Goal: Task Accomplishment & Management: Manage account settings

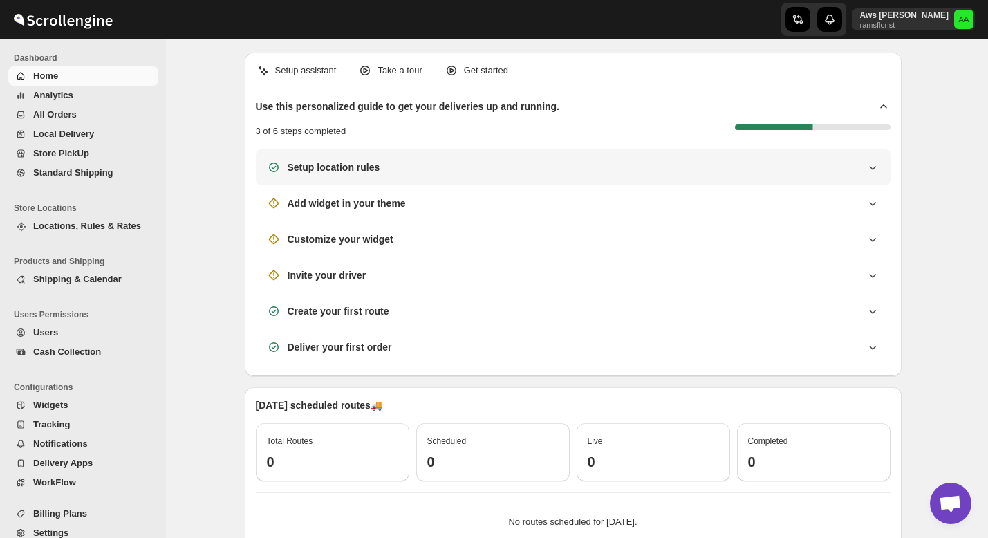
click at [351, 170] on h3 "Setup location rules" at bounding box center [334, 167] width 93 height 14
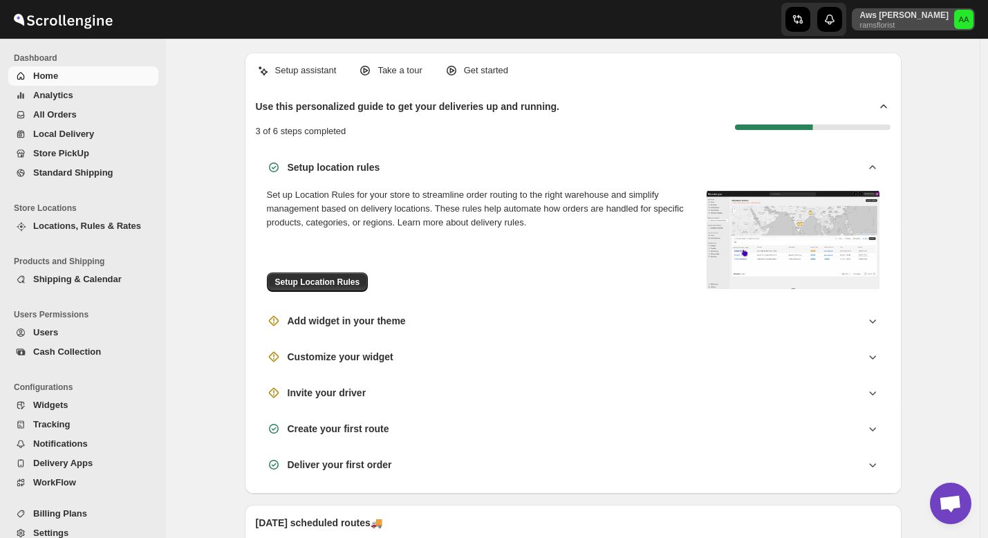
click at [917, 21] on p "ramsflorist" at bounding box center [904, 25] width 89 height 8
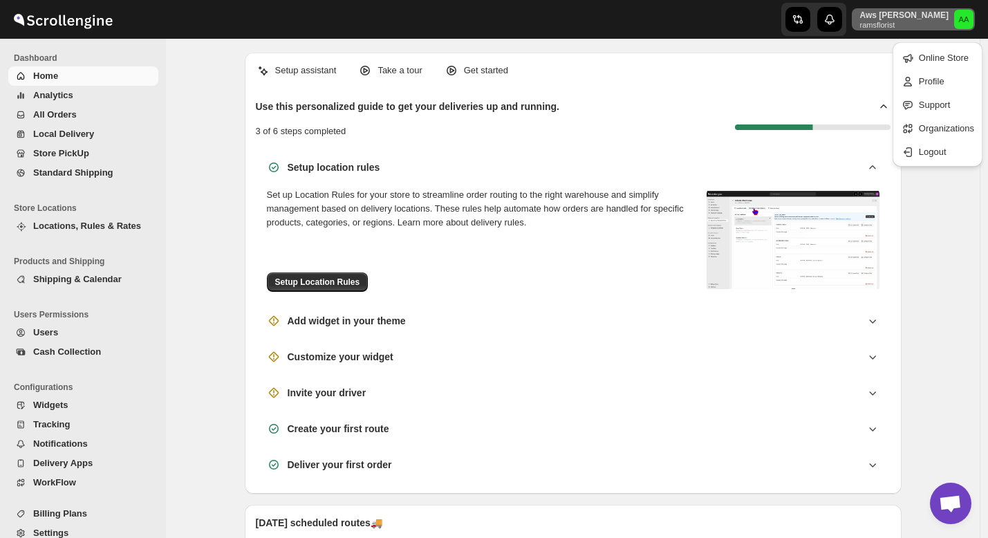
click at [831, 73] on div "Setup assistant Take a tour Get started" at bounding box center [573, 71] width 635 height 14
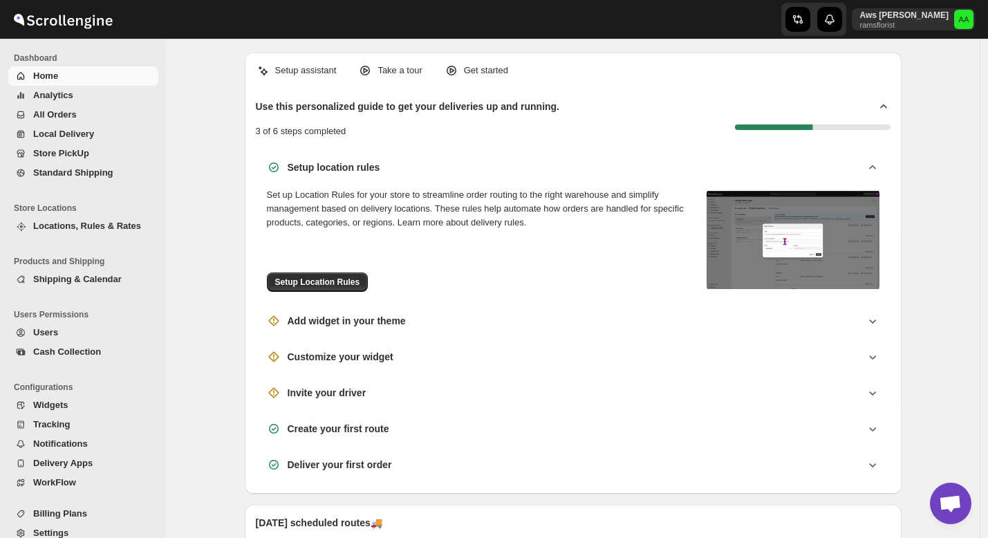
click at [297, 69] on p "Setup assistant" at bounding box center [306, 71] width 62 height 14
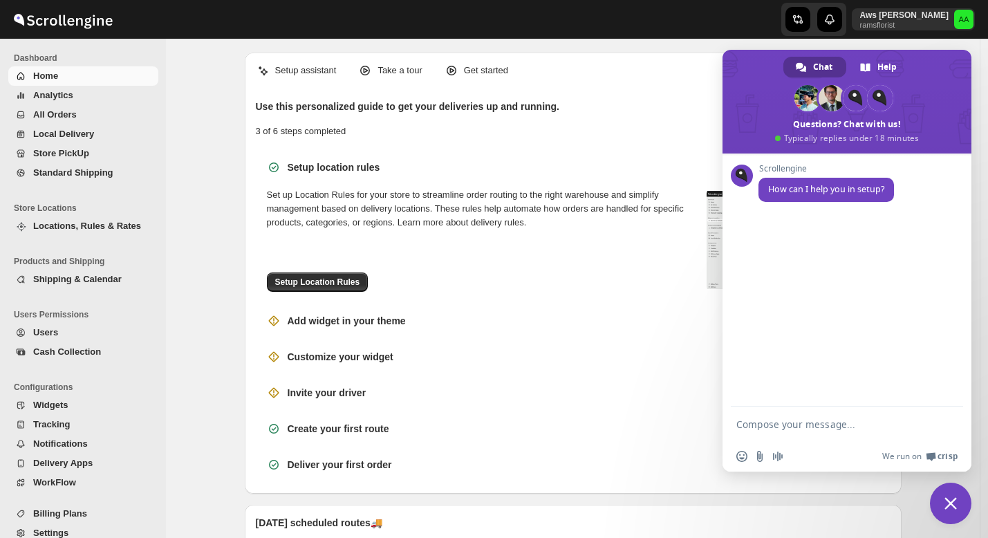
click at [956, 512] on span "Close chat" at bounding box center [950, 503] width 41 height 41
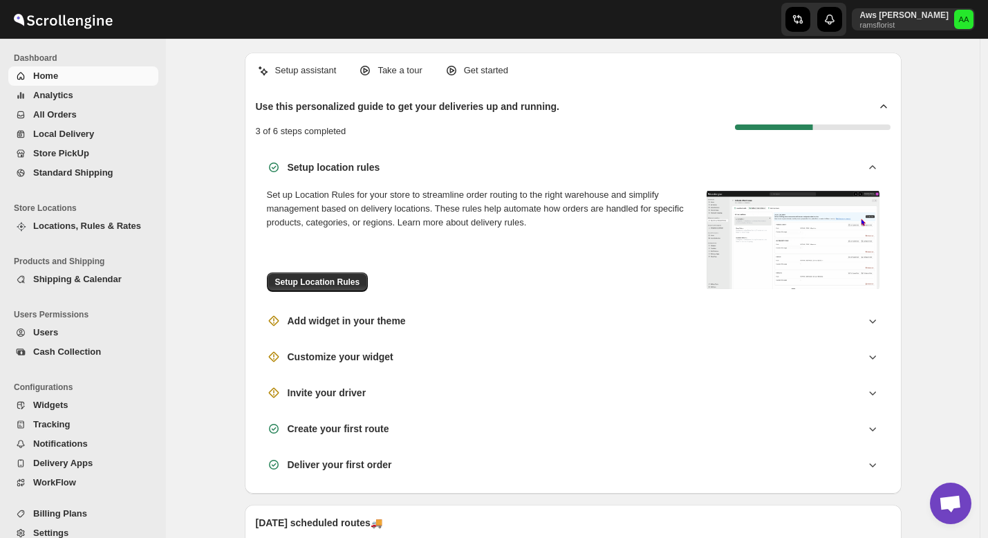
click at [490, 71] on p "Get started" at bounding box center [486, 71] width 44 height 14
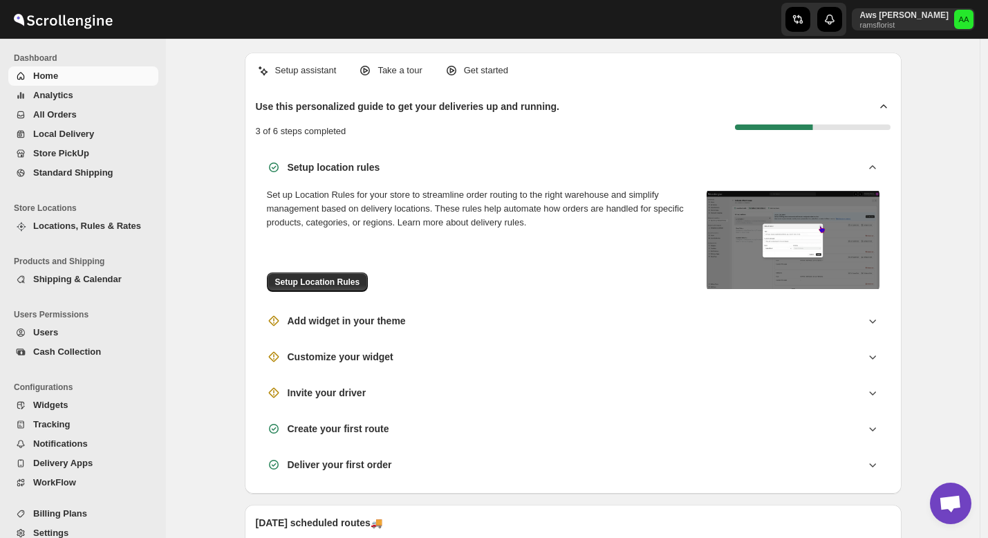
click at [93, 279] on span "Shipping & Calendar" at bounding box center [77, 279] width 89 height 10
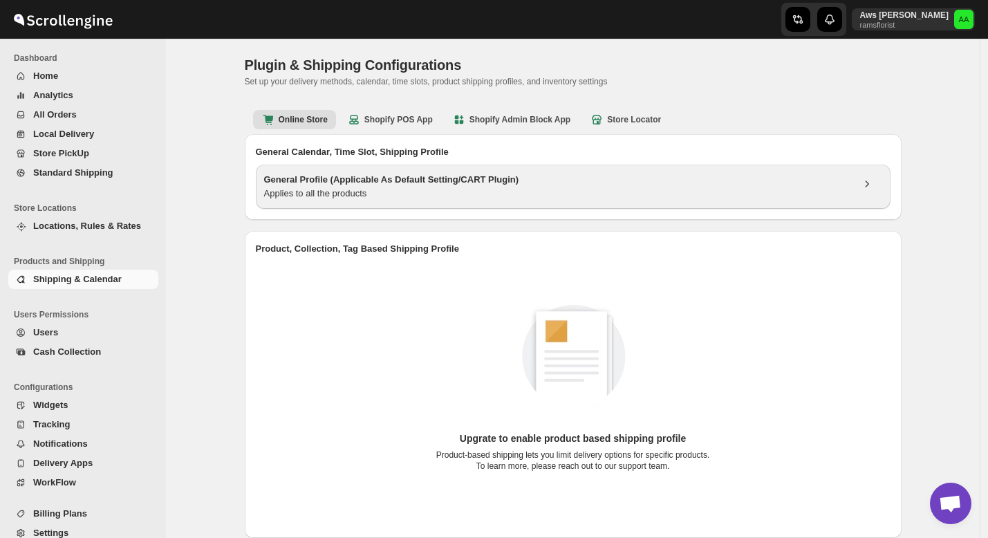
click at [539, 198] on div "Applies to all the products" at bounding box center [558, 194] width 588 height 14
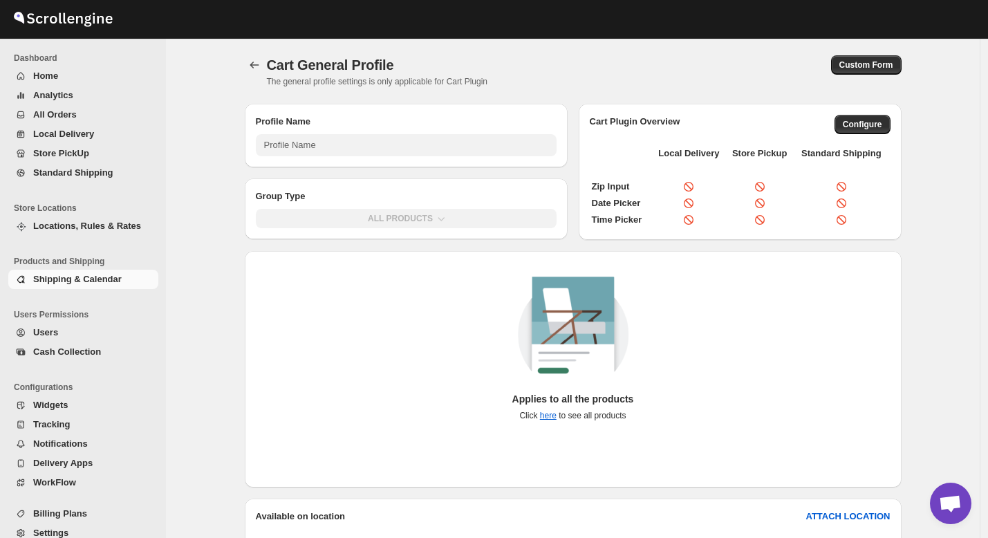
type input "General Profile (Applicable As Default Setting/CART Plugin)"
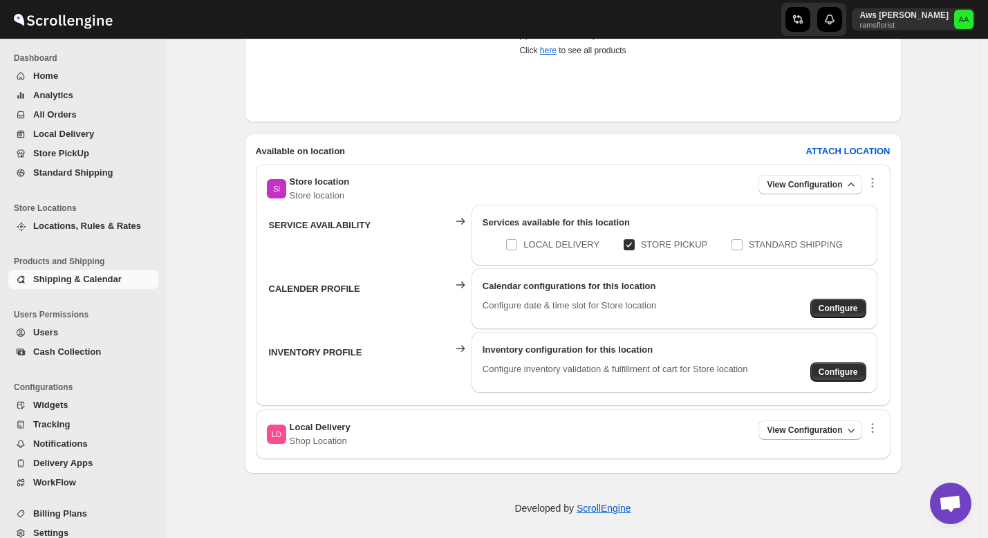
scroll to position [370, 0]
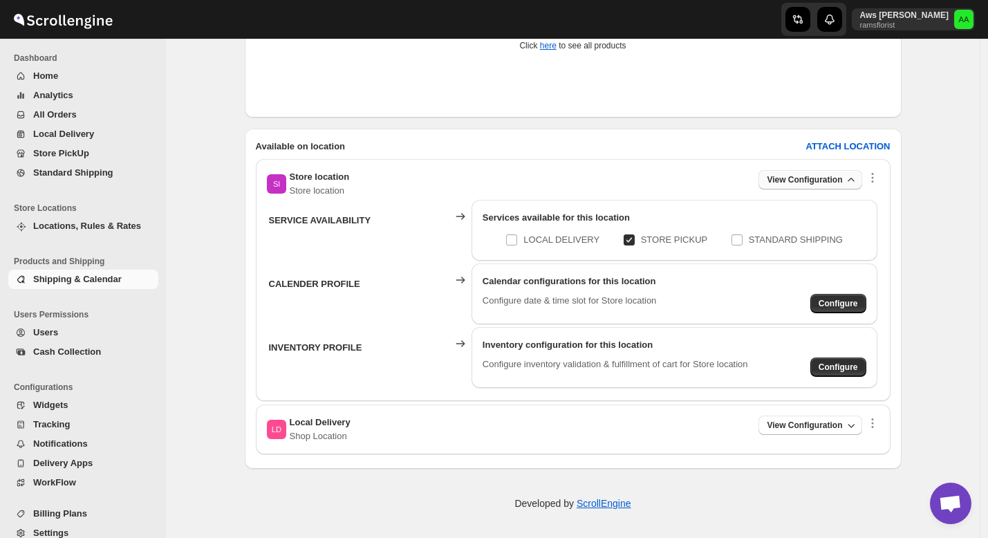
click at [790, 183] on span "View Configuration" at bounding box center [804, 179] width 75 height 11
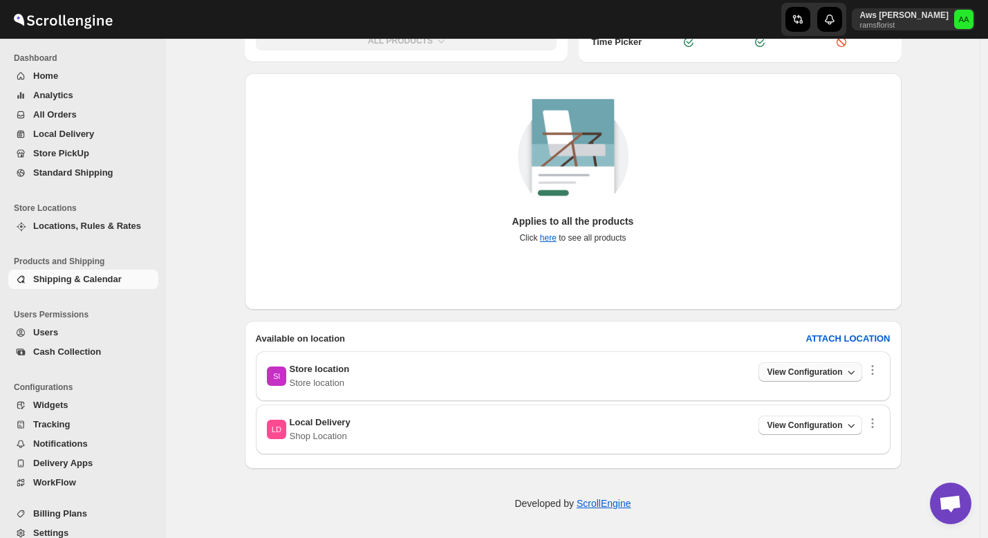
scroll to position [178, 0]
click at [815, 372] on span "View Configuration" at bounding box center [804, 372] width 75 height 11
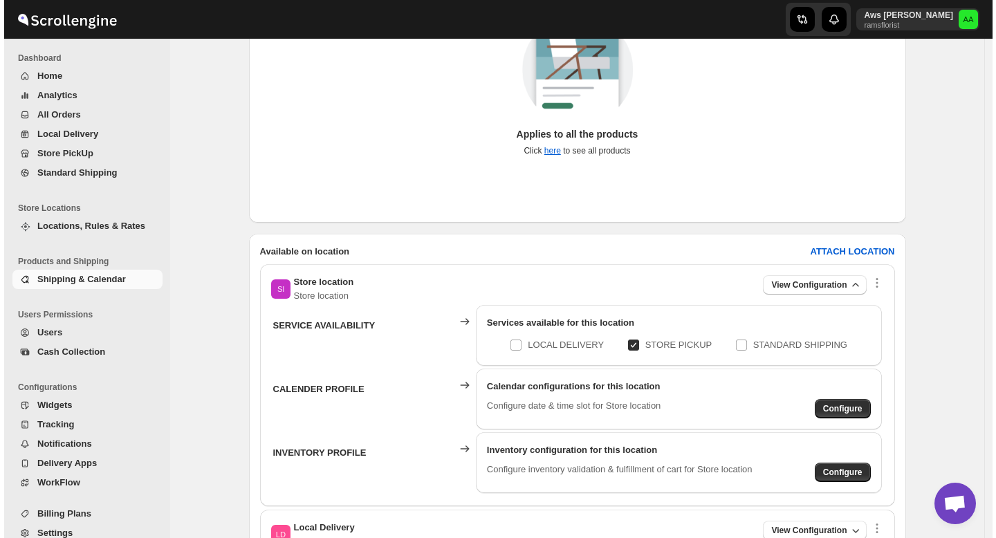
scroll to position [275, 0]
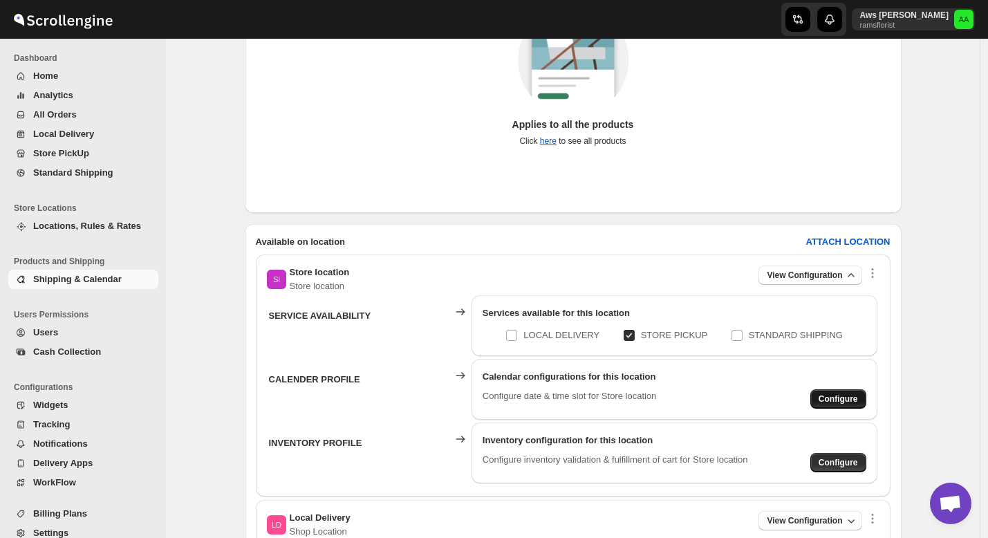
click at [831, 398] on span "Configure" at bounding box center [838, 399] width 39 height 11
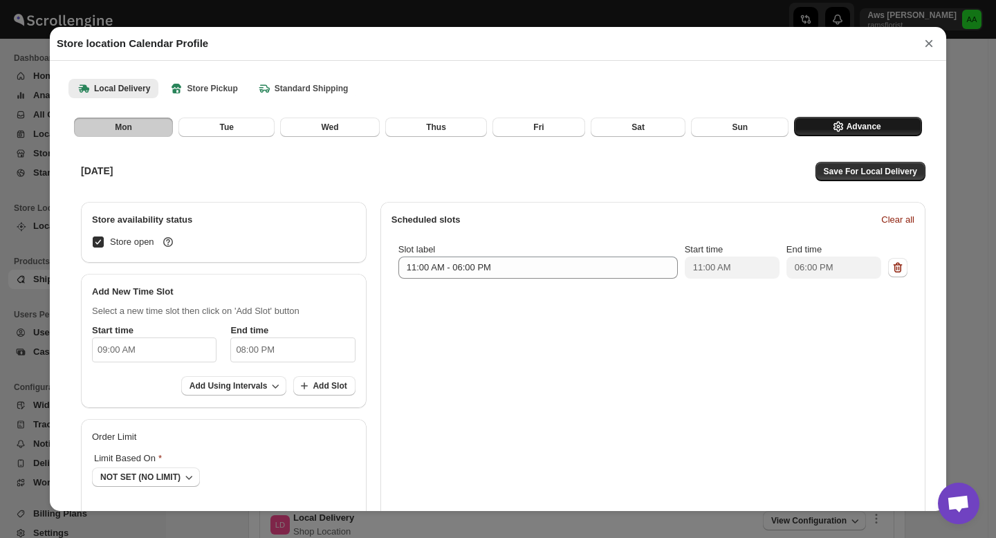
click at [847, 122] on span "Advance" at bounding box center [864, 126] width 35 height 11
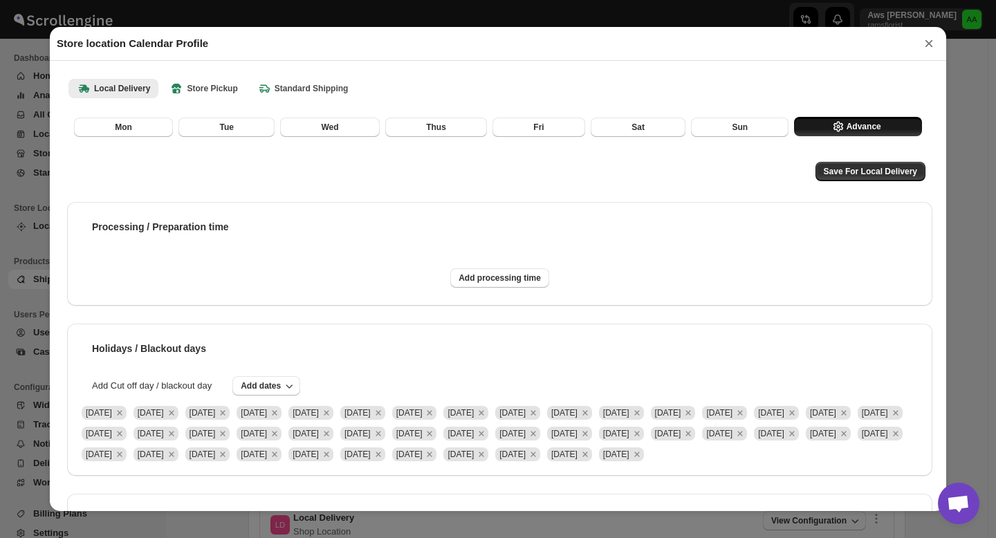
click at [847, 122] on span "Advance" at bounding box center [864, 126] width 35 height 11
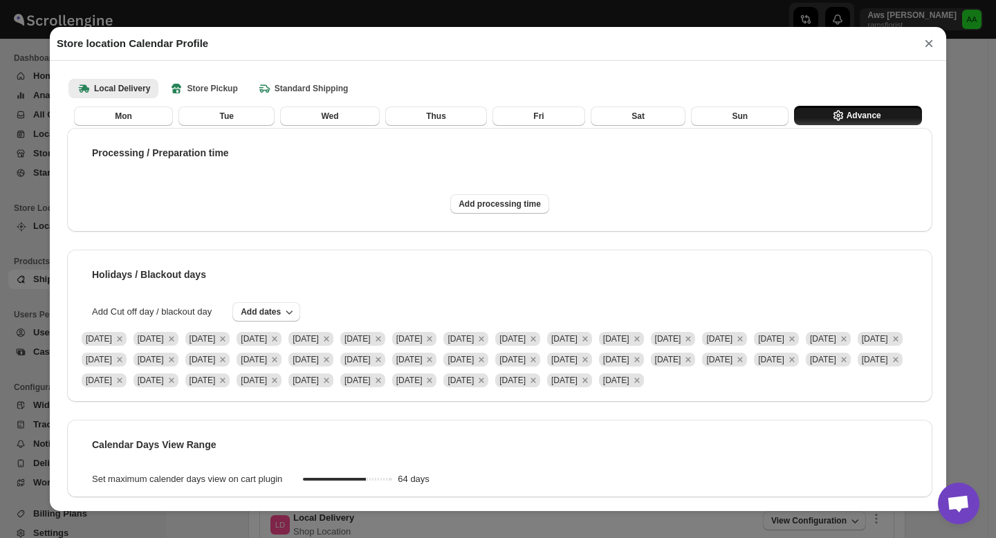
scroll to position [138, 0]
click at [270, 306] on span "Add dates" at bounding box center [261, 311] width 40 height 11
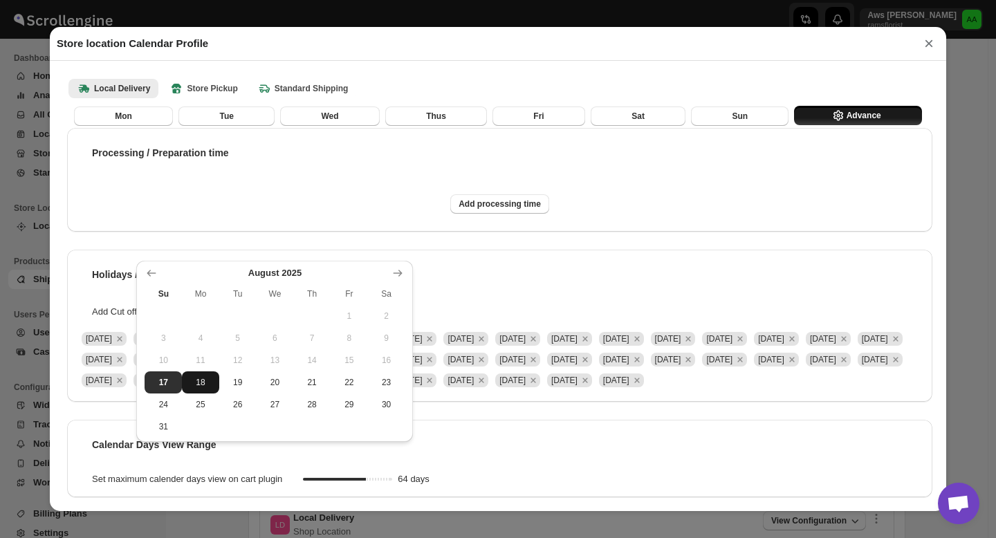
click at [199, 391] on button "18" at bounding box center [200, 382] width 37 height 22
click at [515, 423] on div "Calendar Days View Range Set maximum calender days view on cart plugin 64 days" at bounding box center [499, 458] width 865 height 77
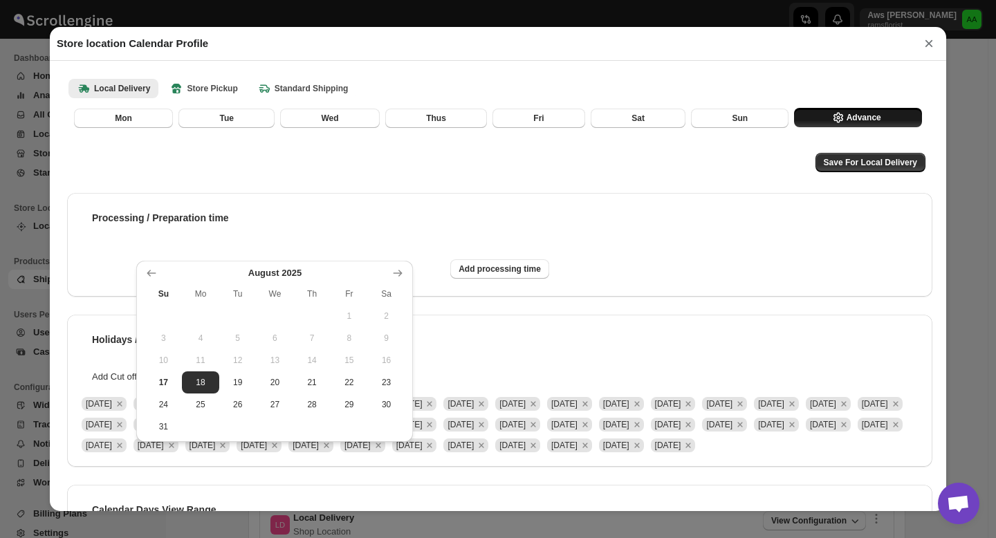
scroll to position [0, 0]
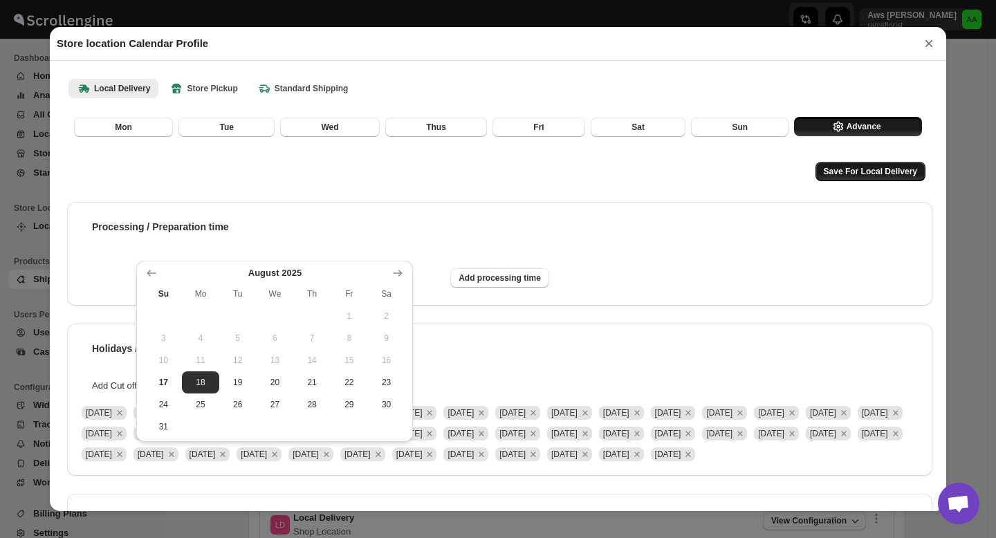
click at [862, 169] on span "Save For Local Delivery" at bounding box center [870, 171] width 93 height 11
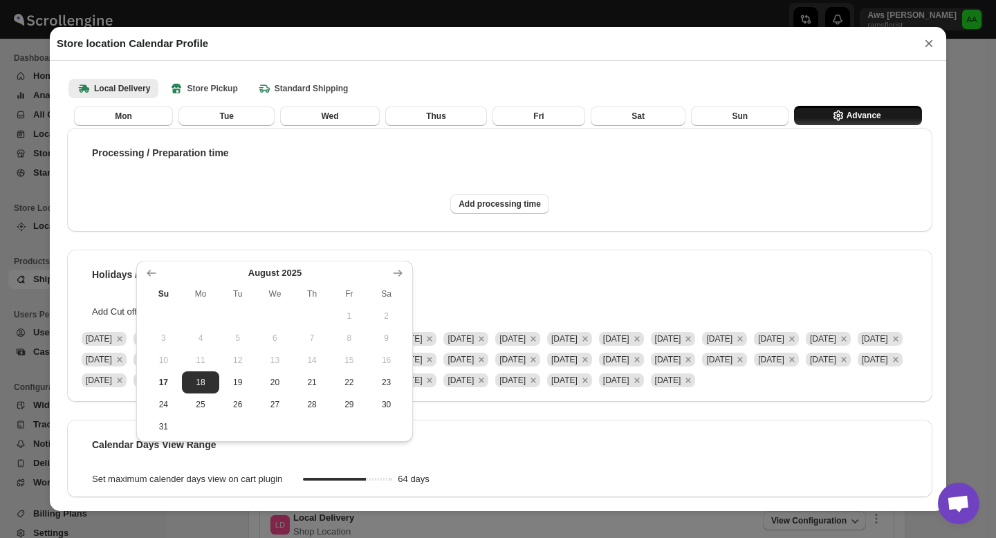
scroll to position [104, 0]
click at [206, 89] on b "Store Pickup" at bounding box center [203, 89] width 68 height 14
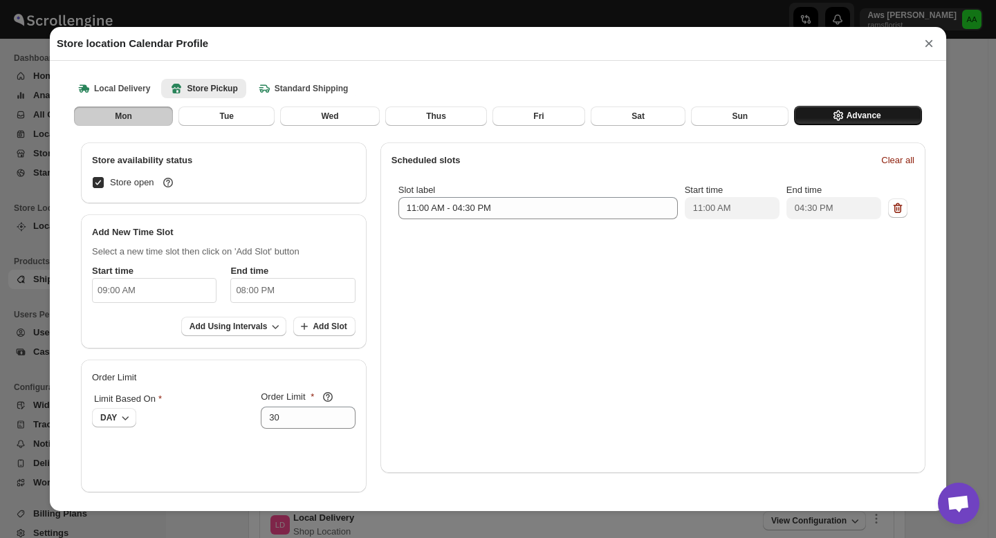
click at [831, 111] on icon "button" at bounding box center [838, 116] width 14 height 14
select select "DAY"
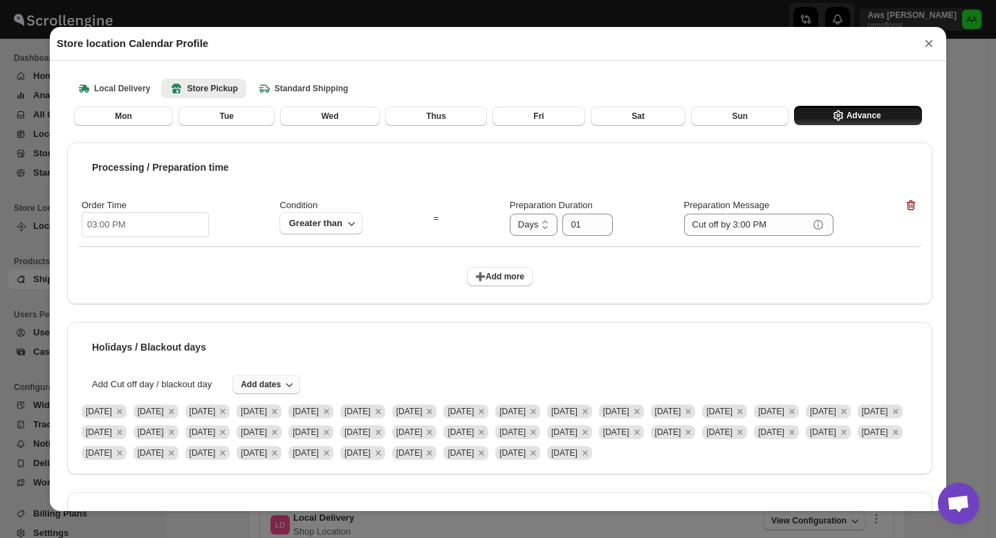
click at [275, 384] on span "Add dates" at bounding box center [261, 384] width 40 height 11
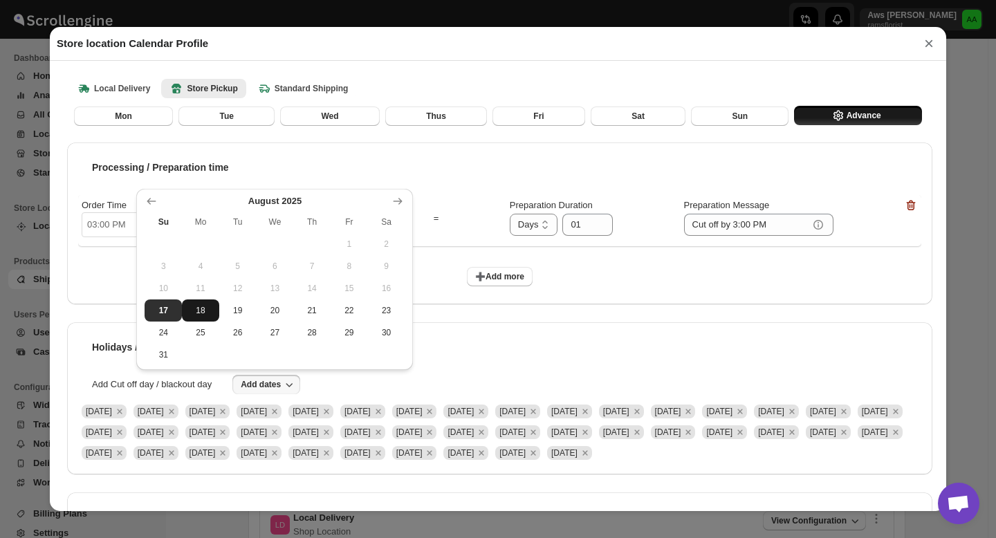
click at [207, 315] on span "18" at bounding box center [200, 310] width 26 height 11
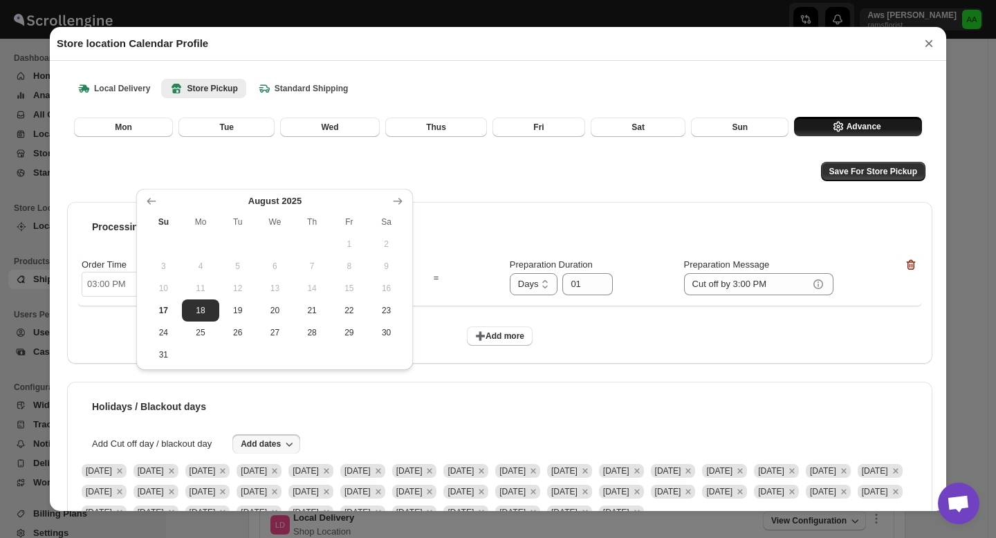
click at [847, 131] on span "Advance" at bounding box center [864, 126] width 35 height 11
click at [862, 172] on span "Save For Store Pickup" at bounding box center [873, 171] width 88 height 11
click at [927, 44] on button "×" at bounding box center [928, 43] width 21 height 19
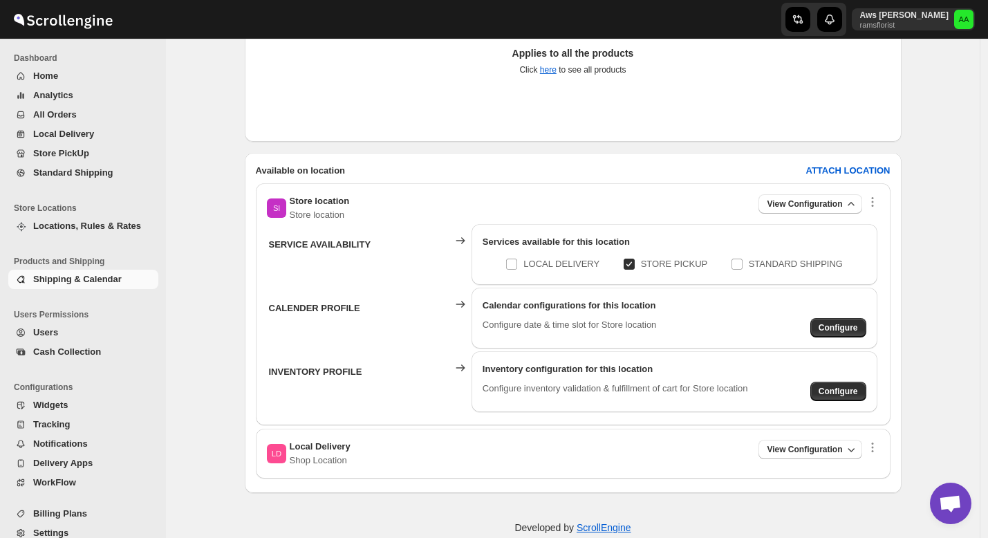
scroll to position [370, 0]
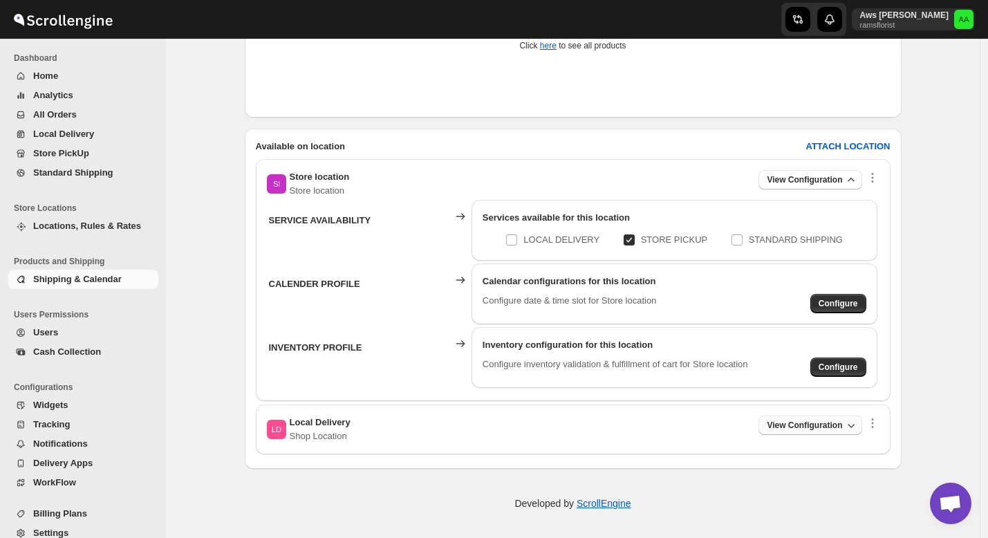
click at [793, 428] on span "View Configuration" at bounding box center [804, 425] width 75 height 11
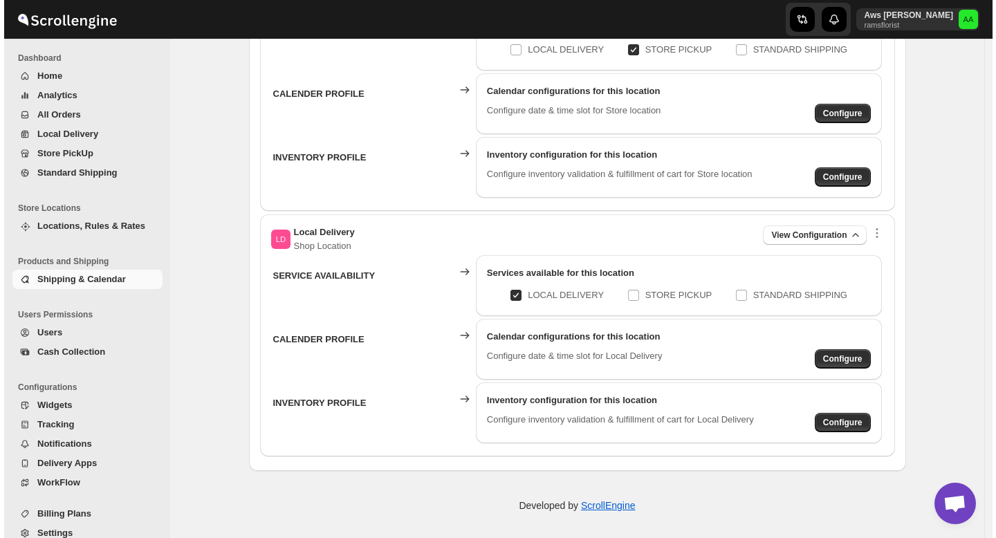
scroll to position [561, 0]
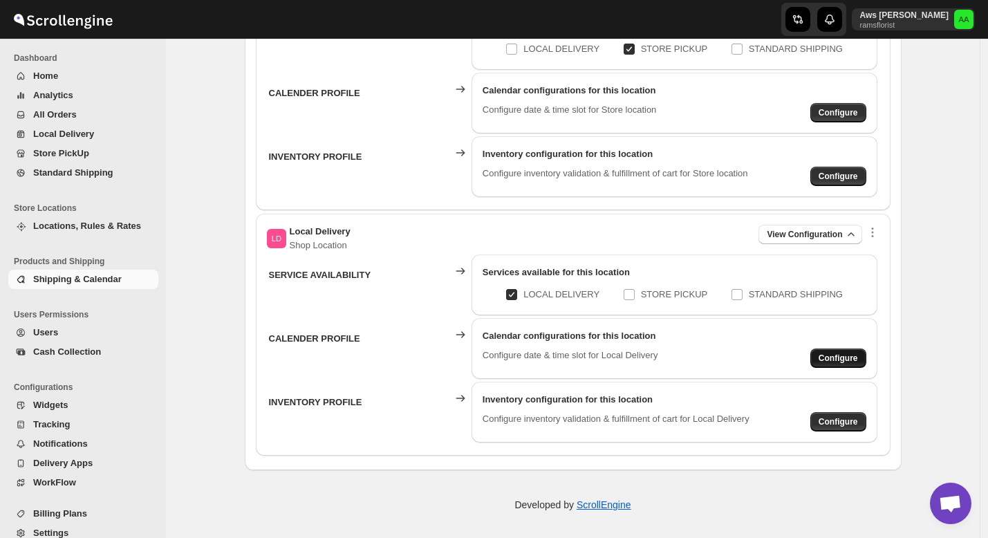
click at [835, 118] on span "Configure" at bounding box center [838, 112] width 39 height 11
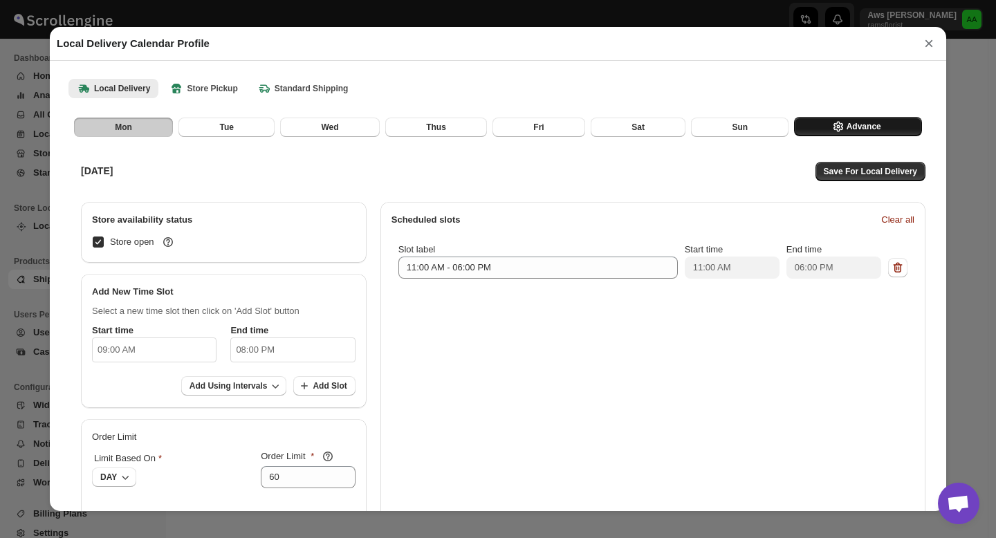
click at [847, 130] on span "Advance" at bounding box center [864, 126] width 35 height 11
select select "DAY"
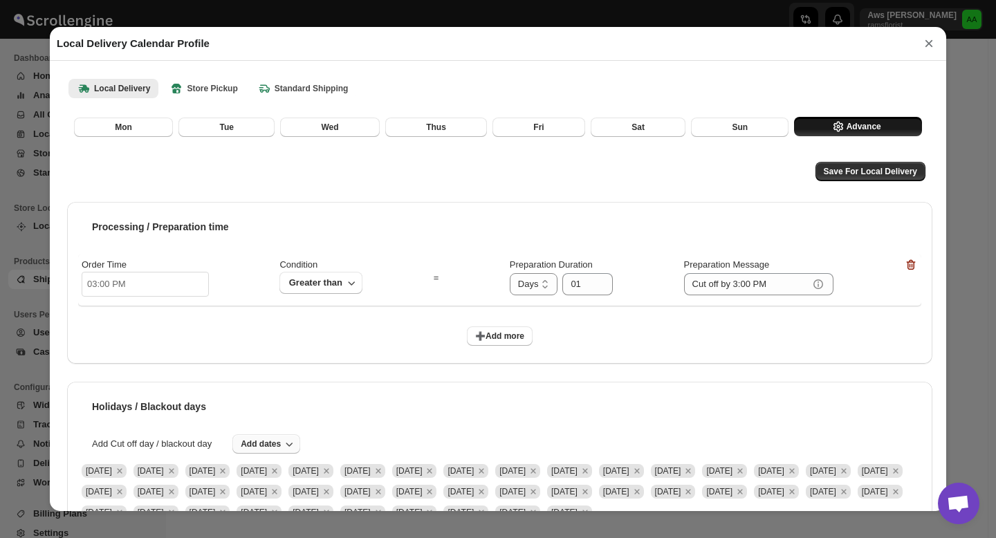
click at [275, 440] on span "Add dates" at bounding box center [261, 443] width 40 height 11
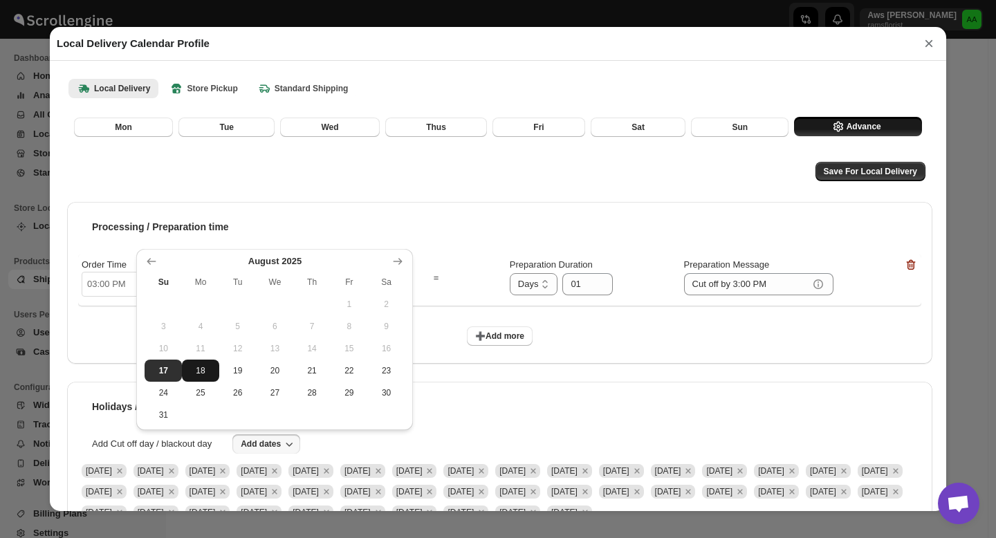
click at [201, 373] on span "18" at bounding box center [200, 370] width 26 height 11
click at [850, 168] on span "Save For Local Delivery" at bounding box center [870, 171] width 93 height 11
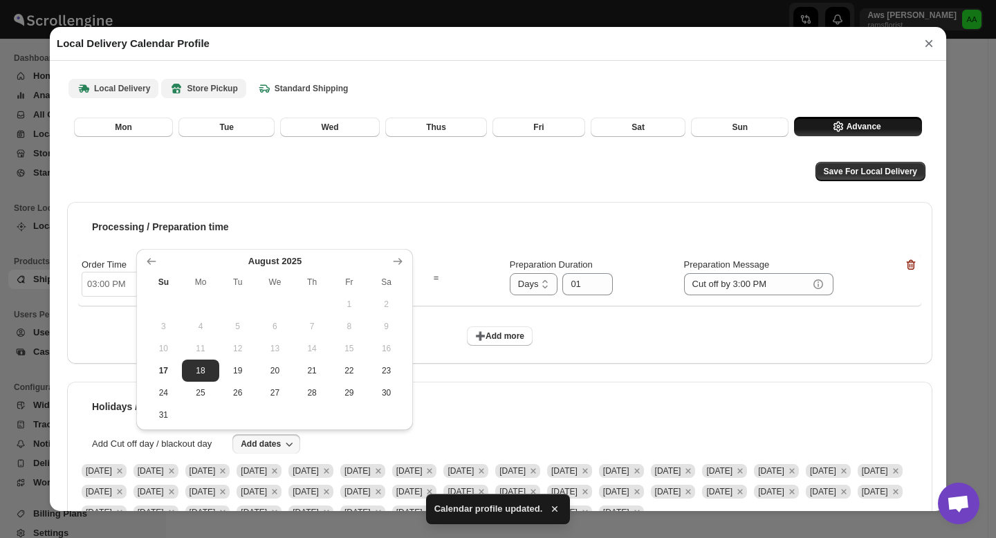
click at [213, 90] on b "Store Pickup" at bounding box center [203, 89] width 68 height 14
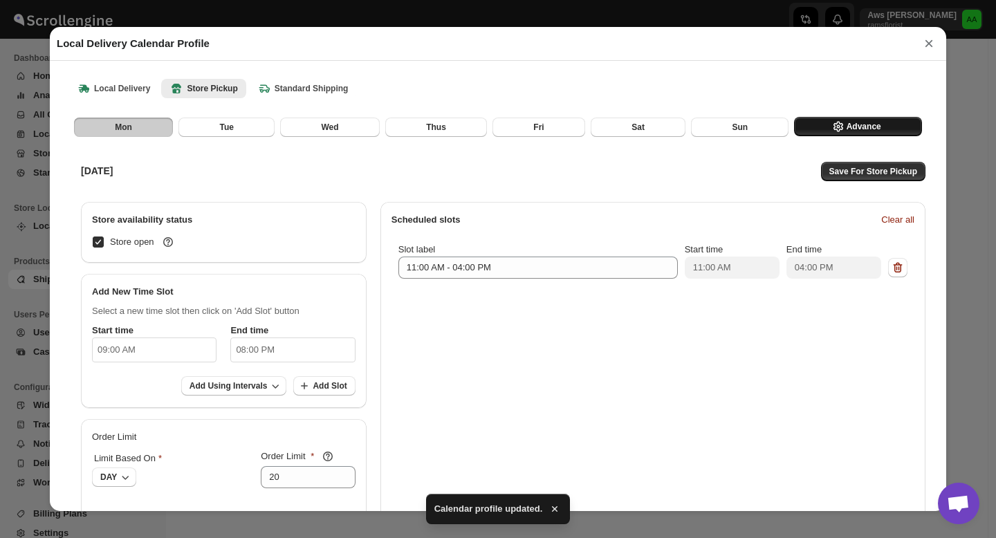
click at [847, 125] on span "Advance" at bounding box center [864, 126] width 35 height 11
select select "DAY"
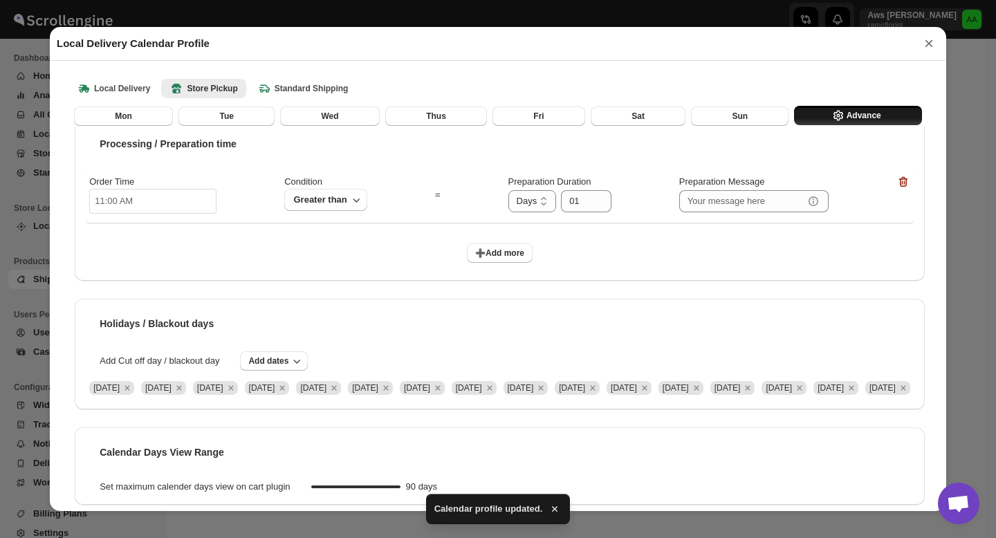
scroll to position [111, 0]
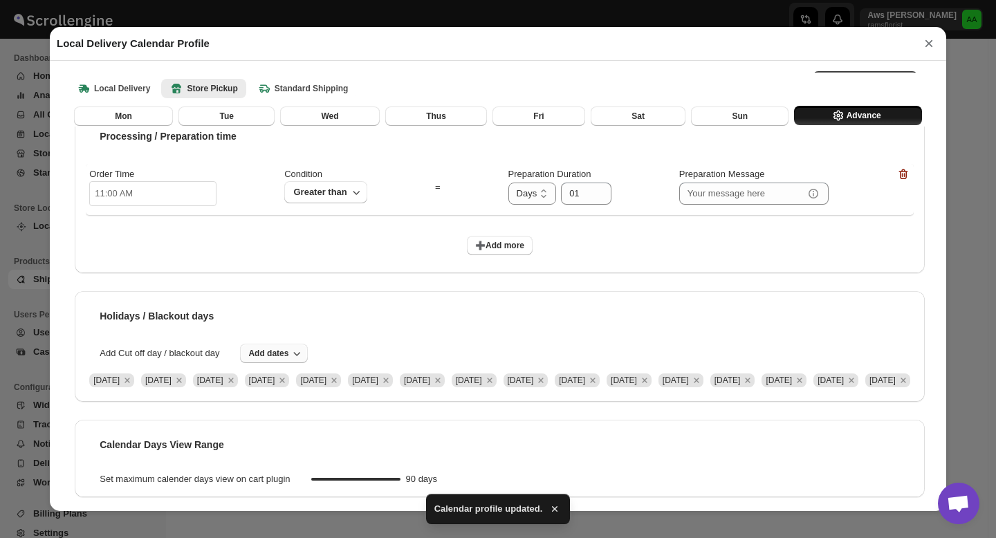
click at [282, 348] on span "Add dates" at bounding box center [268, 353] width 40 height 11
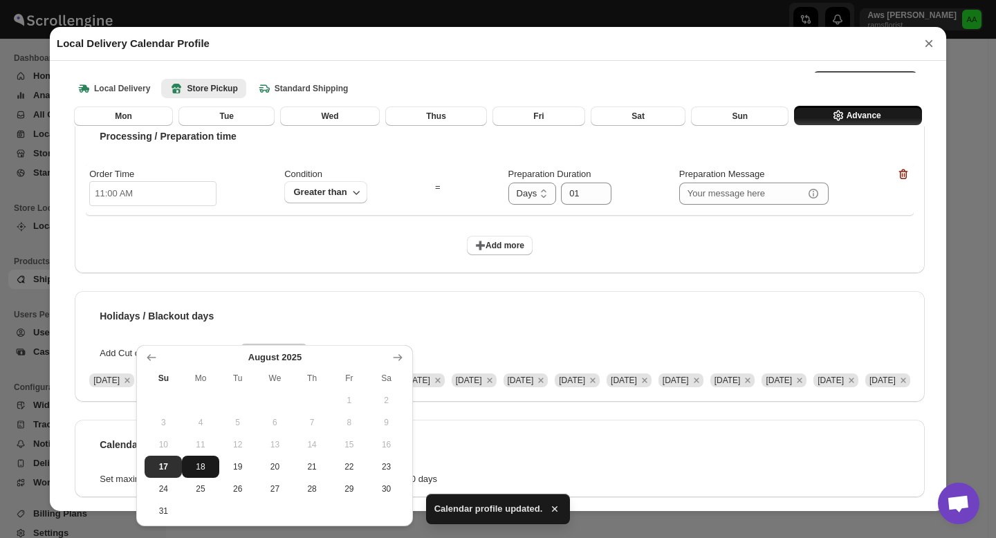
click at [201, 467] on span "18" at bounding box center [200, 466] width 26 height 11
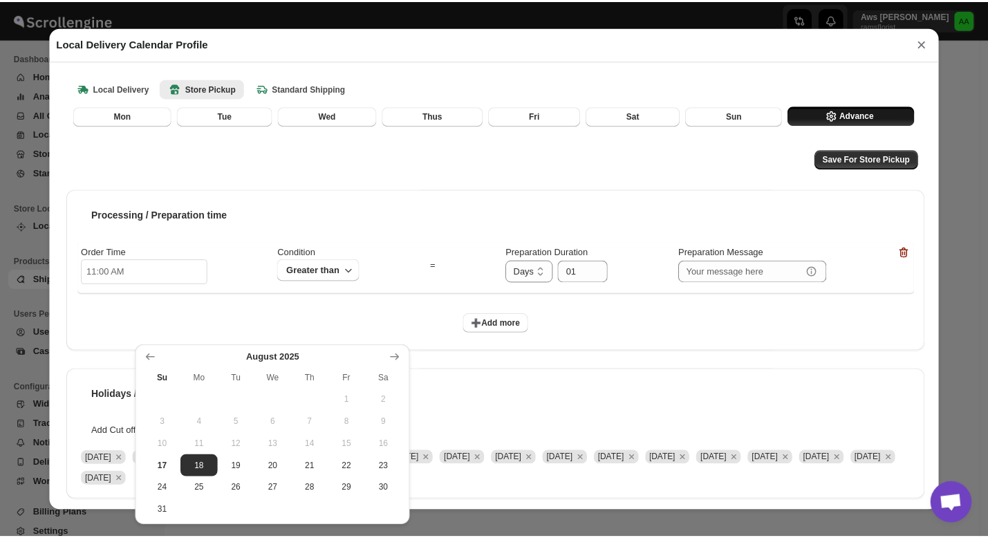
scroll to position [8, 0]
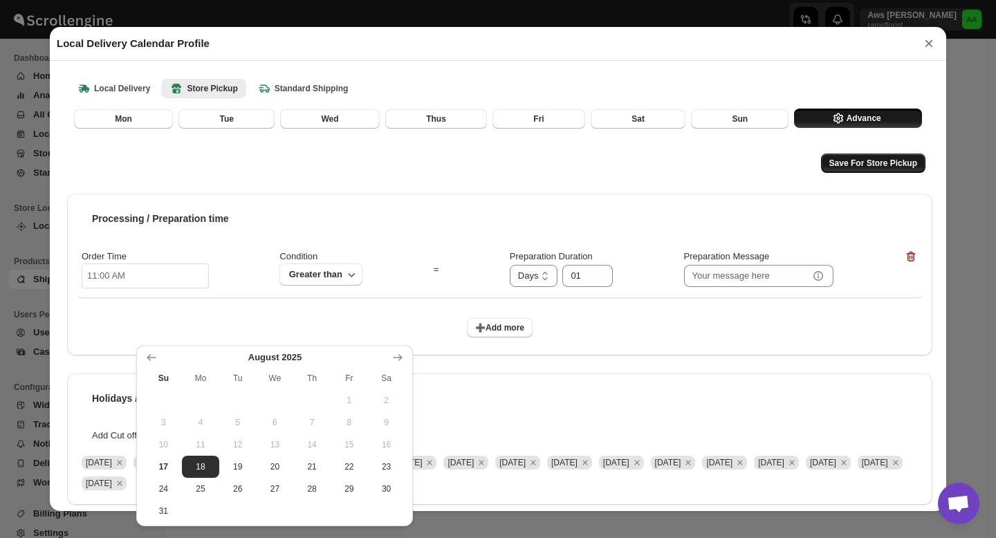
click at [857, 158] on span "Save For Store Pickup" at bounding box center [873, 163] width 88 height 11
click at [932, 44] on button "×" at bounding box center [928, 43] width 21 height 19
